Goal: Task Accomplishment & Management: Use online tool/utility

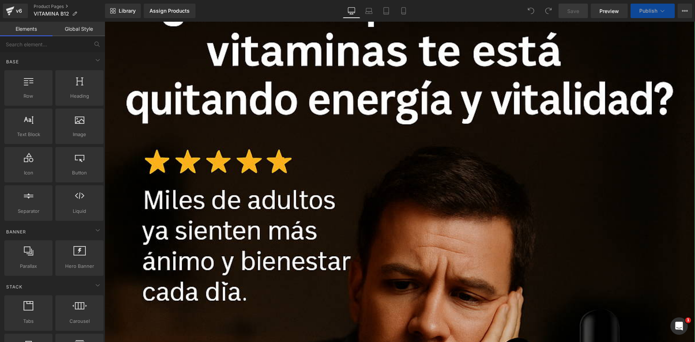
scroll to position [145, 0]
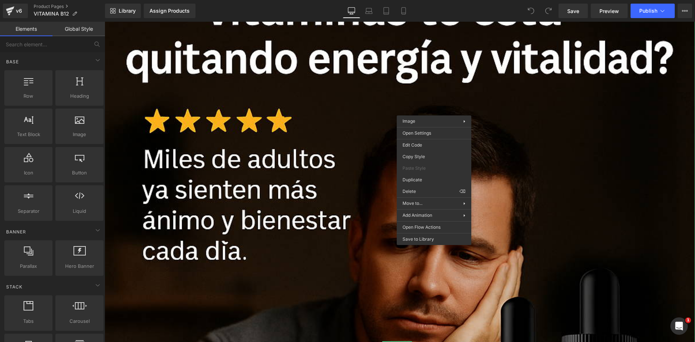
click at [551, 66] on div at bounding box center [400, 346] width 591 height 886
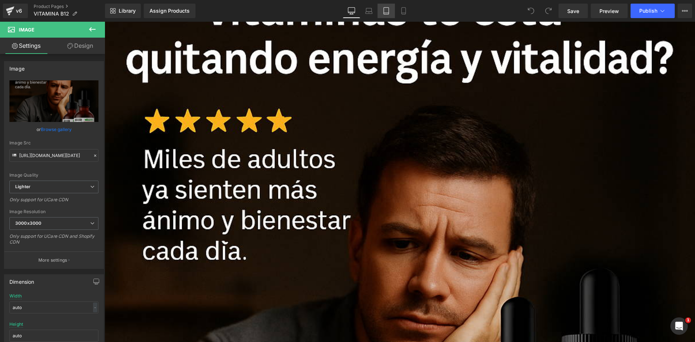
click at [386, 13] on icon at bounding box center [386, 10] width 7 height 7
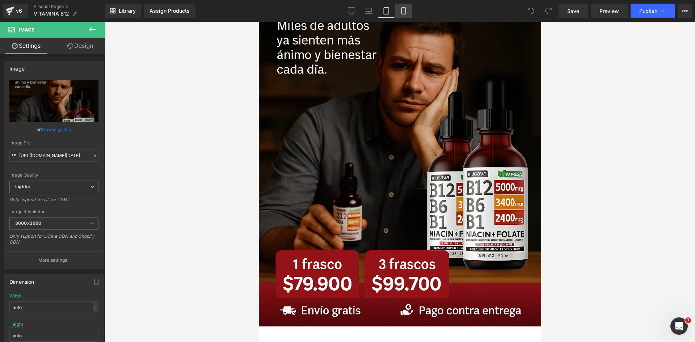
scroll to position [0, 0]
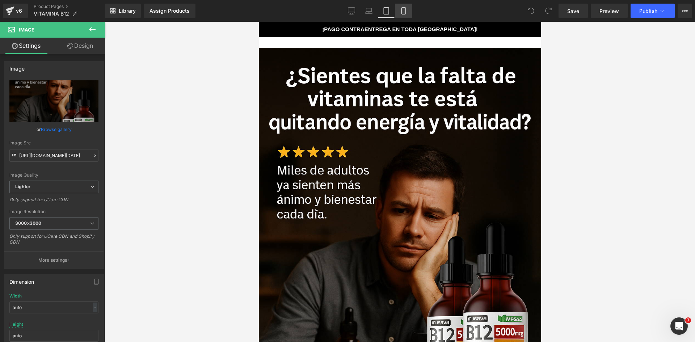
click at [401, 13] on icon at bounding box center [403, 10] width 7 height 7
type input "100"
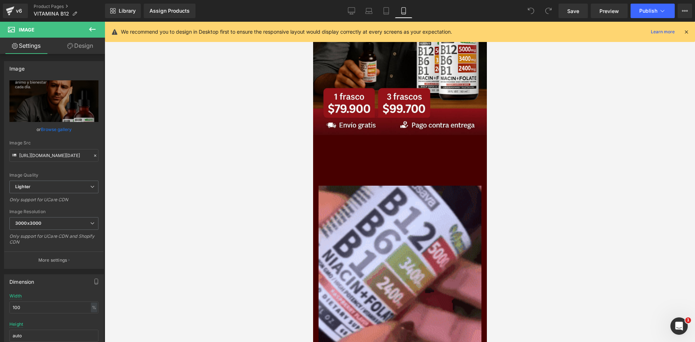
scroll to position [181, 0]
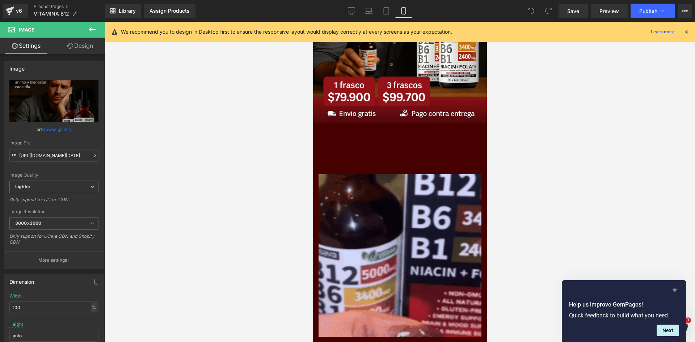
click at [672, 293] on icon "Hide survey" at bounding box center [675, 290] width 9 height 9
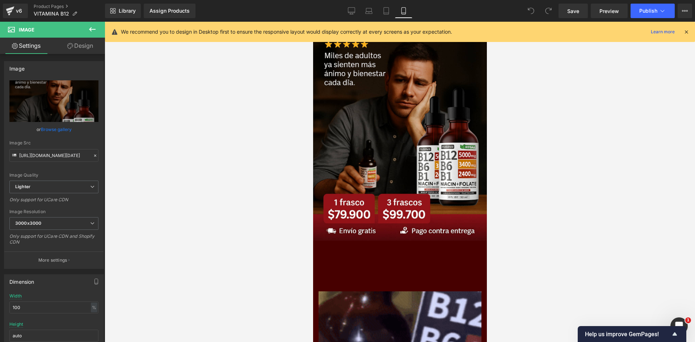
scroll to position [0, 0]
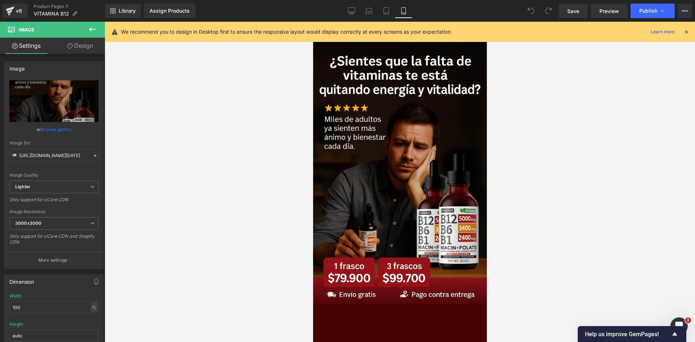
drag, startPoint x: 485, startPoint y: 175, endPoint x: 798, endPoint y: 60, distance: 333.7
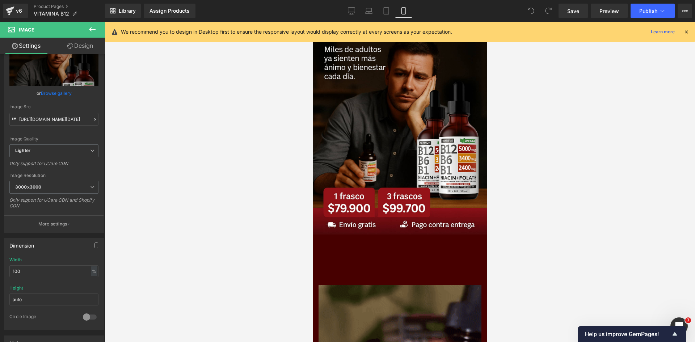
scroll to position [72, 0]
